Goal: Navigation & Orientation: Find specific page/section

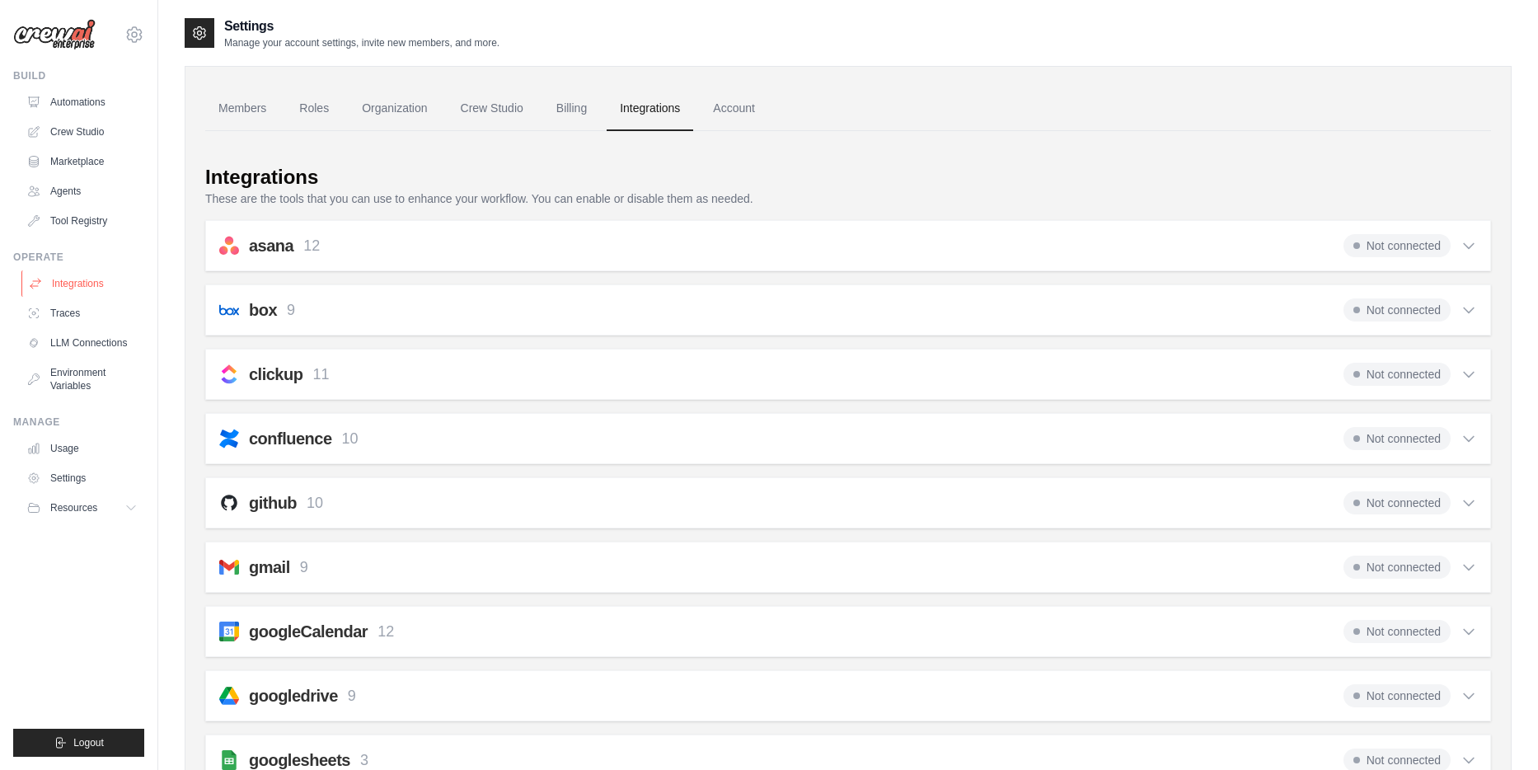
click at [87, 283] on link "Integrations" at bounding box center [83, 283] width 124 height 26
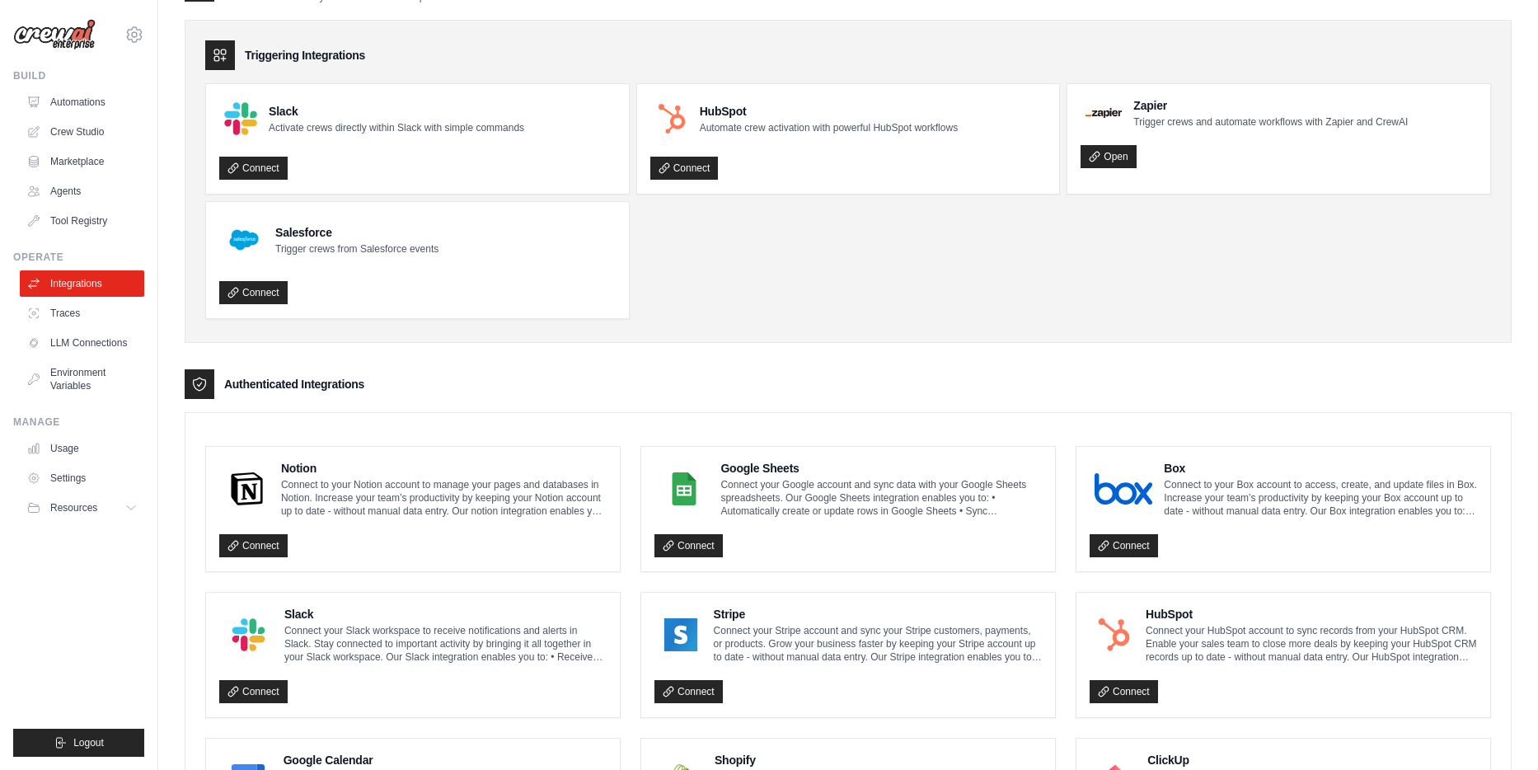
scroll to position [101, 0]
click at [81, 189] on link "Agents" at bounding box center [83, 191] width 124 height 26
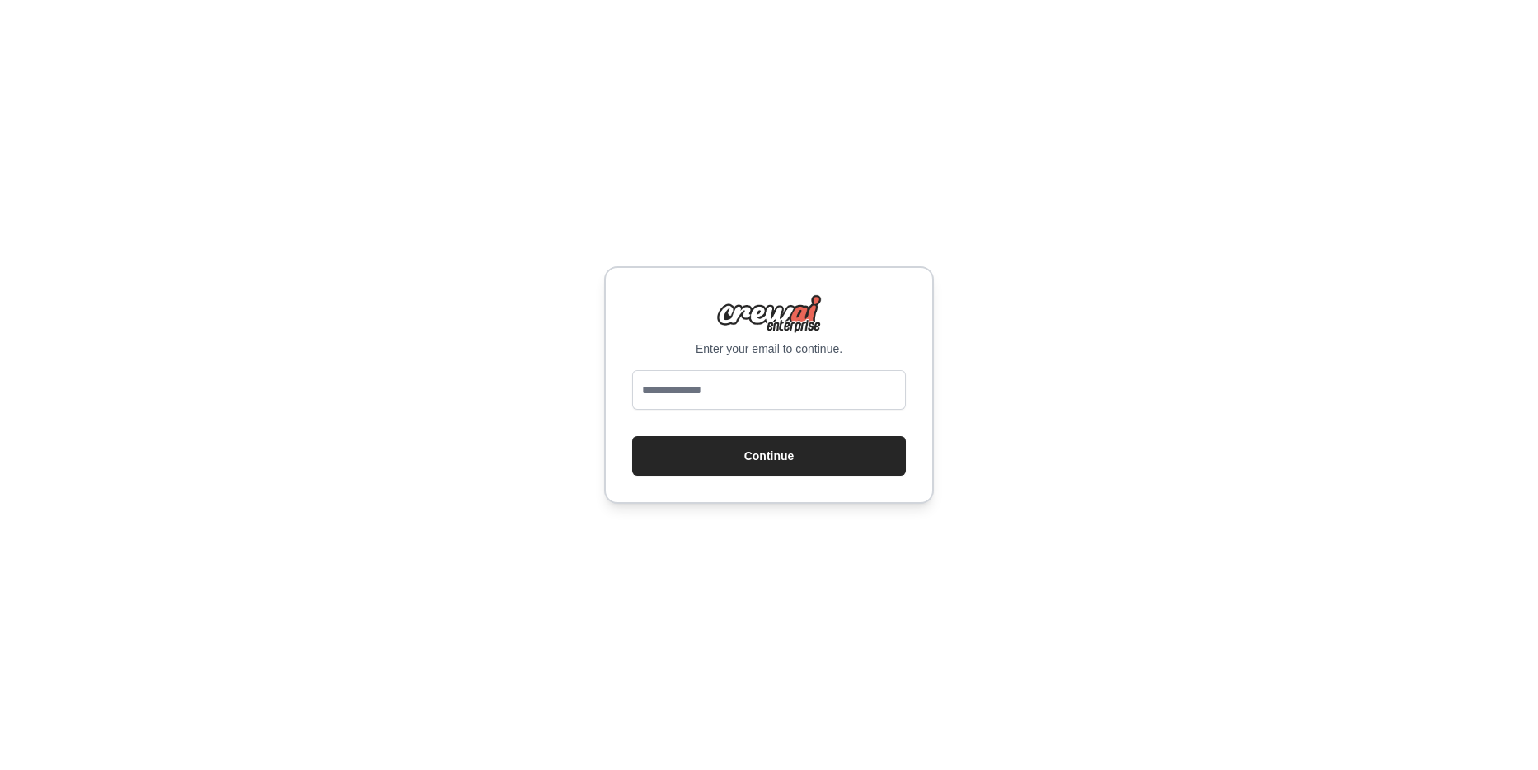
click at [529, 94] on div "Enter your email to continue. Continue" at bounding box center [769, 385] width 1538 height 770
